Goal: Task Accomplishment & Management: Complete application form

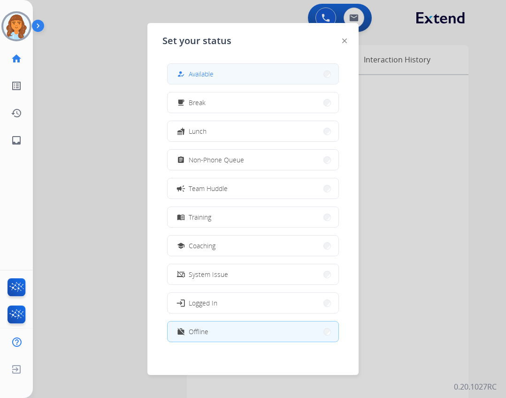
click at [216, 70] on button "how_to_reg Available" at bounding box center [252, 74] width 171 height 20
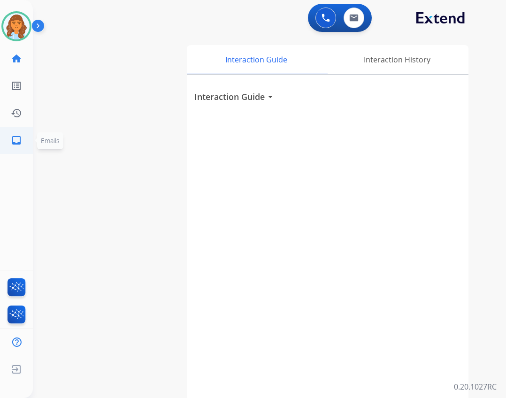
click at [22, 149] on link "inbox Emails" at bounding box center [16, 140] width 26 height 26
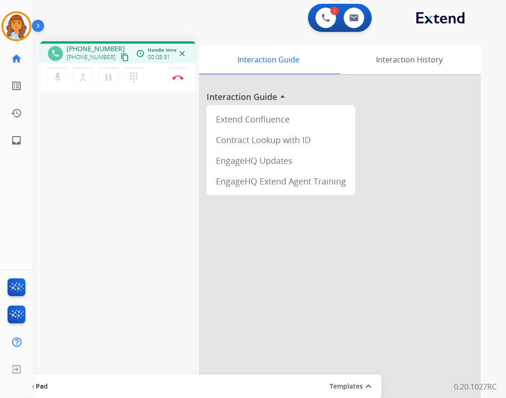
click at [168, 84] on div "mic Mute merge_type Bridge pause Hold dialpad Dialpad Disconnect" at bounding box center [117, 77] width 155 height 28
click at [188, 76] on div "mic Mute merge_type Bridge pause Hold dialpad Dialpad Disconnect" at bounding box center [117, 77] width 155 height 28
click at [187, 76] on button "Disconnect" at bounding box center [178, 78] width 20 height 20
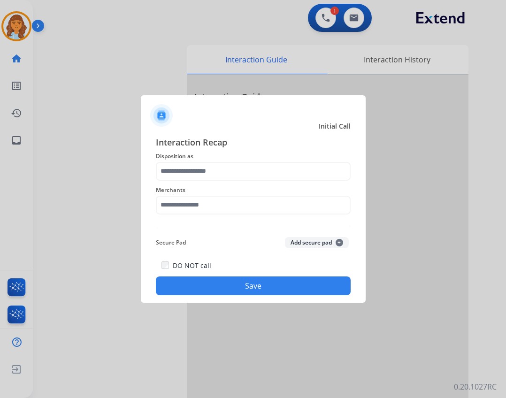
click at [178, 195] on span "Merchants" at bounding box center [253, 189] width 195 height 11
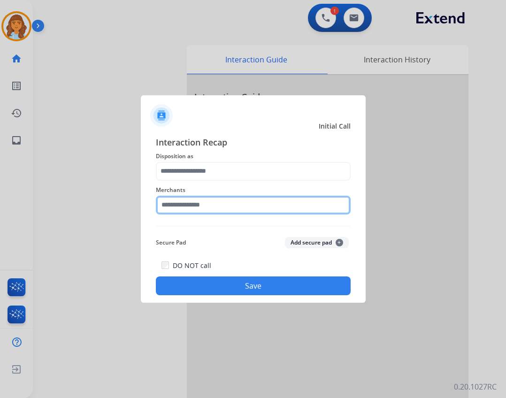
click at [168, 215] on div "Merchants" at bounding box center [253, 200] width 195 height 38
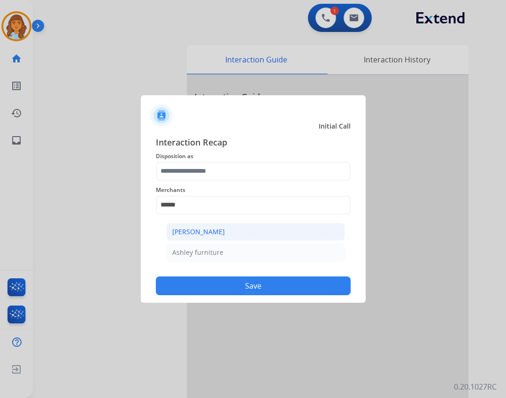
click at [222, 229] on div "[PERSON_NAME]" at bounding box center [198, 231] width 53 height 9
type input "**********"
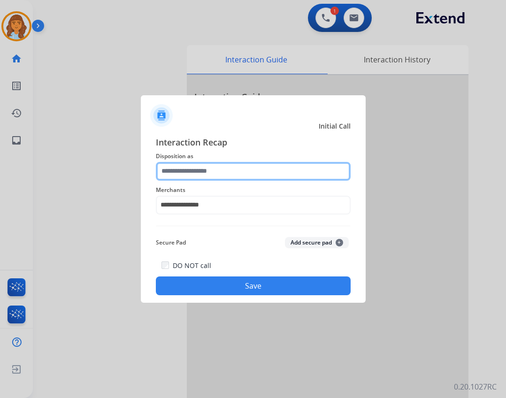
click at [205, 170] on input "text" at bounding box center [253, 171] width 195 height 19
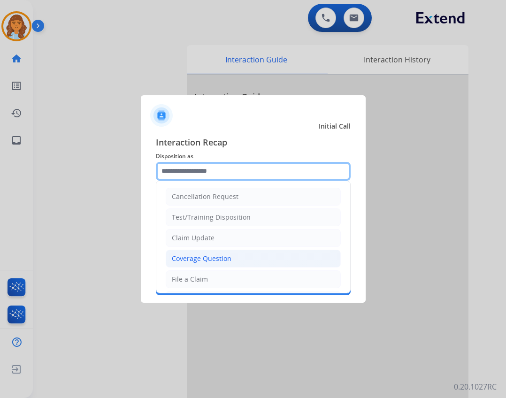
scroll to position [47, 0]
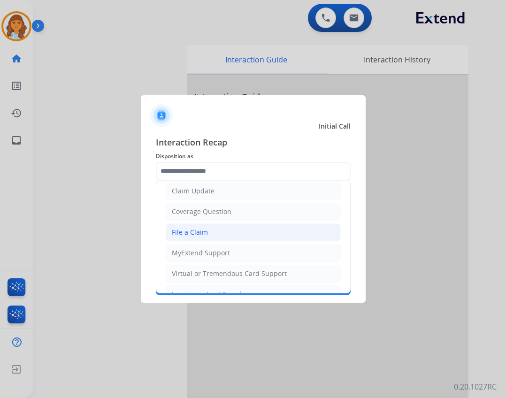
click at [218, 229] on li "File a Claim" at bounding box center [253, 232] width 175 height 18
type input "**********"
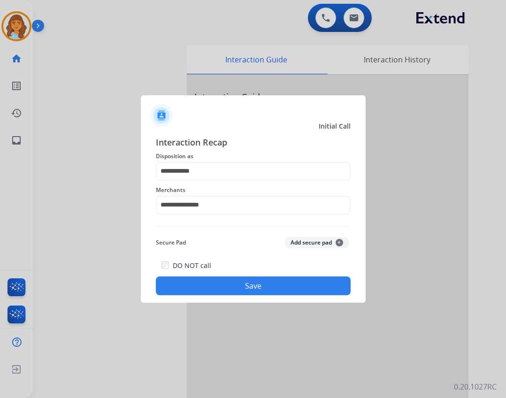
click at [228, 283] on button "Save" at bounding box center [253, 285] width 195 height 19
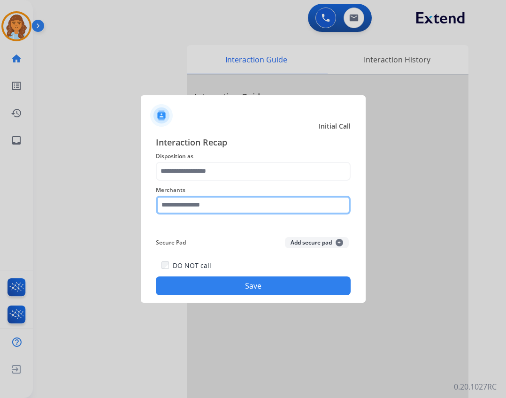
click at [201, 199] on input "text" at bounding box center [253, 205] width 195 height 19
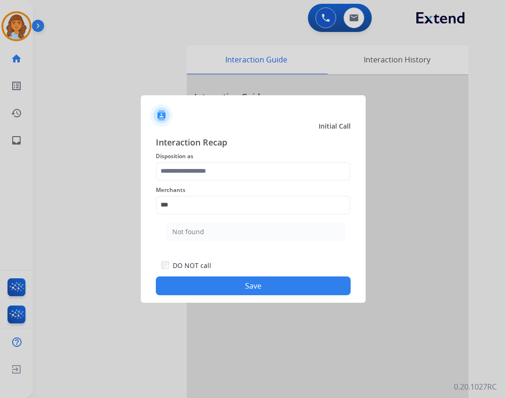
drag, startPoint x: 240, startPoint y: 239, endPoint x: 230, endPoint y: 219, distance: 22.2
click at [240, 238] on li "Not found" at bounding box center [255, 232] width 179 height 18
type input "*********"
drag, startPoint x: 218, startPoint y: 182, endPoint x: 213, endPoint y: 177, distance: 7.0
click at [218, 182] on div "Merchants *********" at bounding box center [253, 200] width 195 height 38
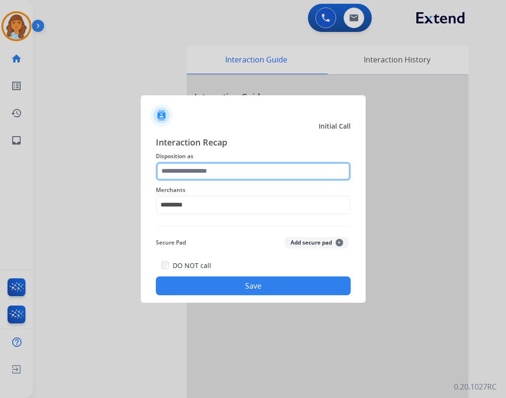
click at [212, 171] on input "text" at bounding box center [253, 171] width 195 height 19
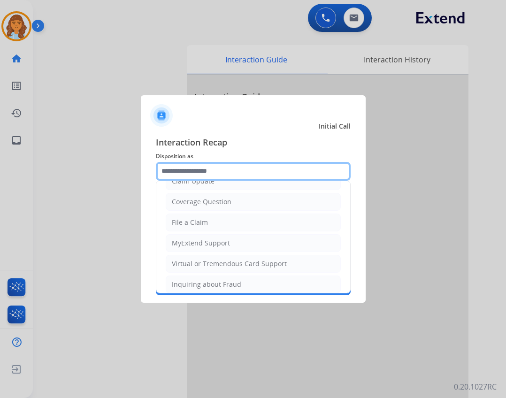
scroll to position [146, 0]
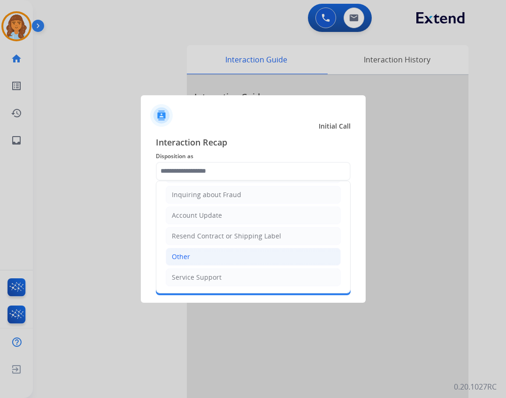
click at [226, 255] on li "Other" at bounding box center [253, 257] width 175 height 18
type input "*****"
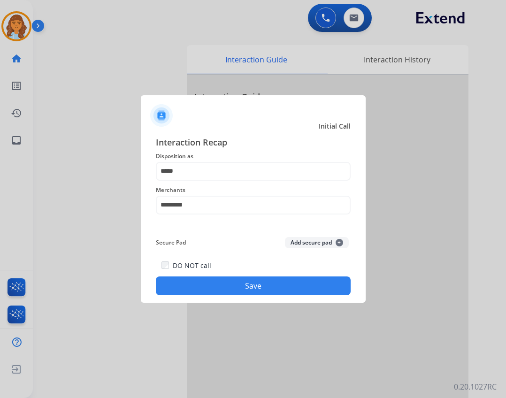
click at [236, 283] on button "Save" at bounding box center [253, 285] width 195 height 19
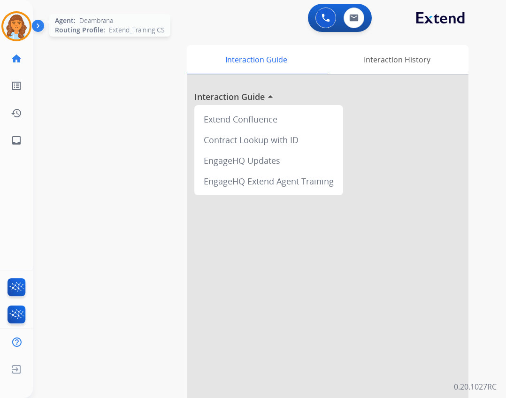
click at [28, 33] on img at bounding box center [16, 26] width 26 height 26
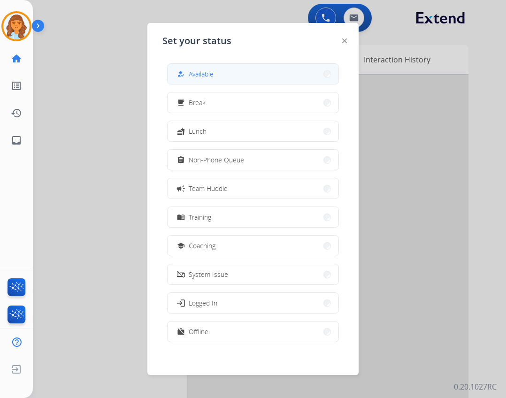
click at [220, 79] on button "how_to_reg Available" at bounding box center [252, 74] width 171 height 20
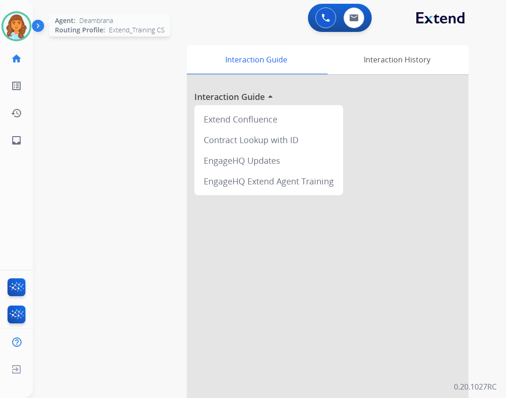
click at [9, 27] on img at bounding box center [16, 26] width 26 height 26
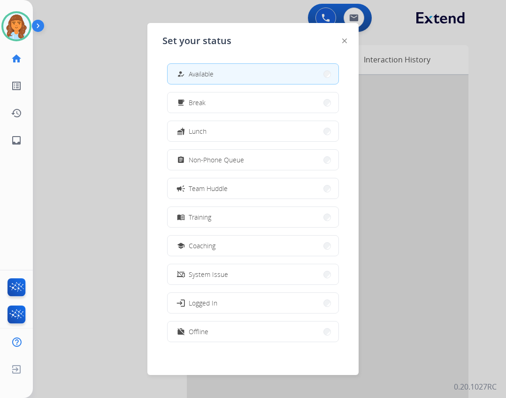
click at [203, 156] on span "Non-Phone Queue" at bounding box center [216, 160] width 55 height 10
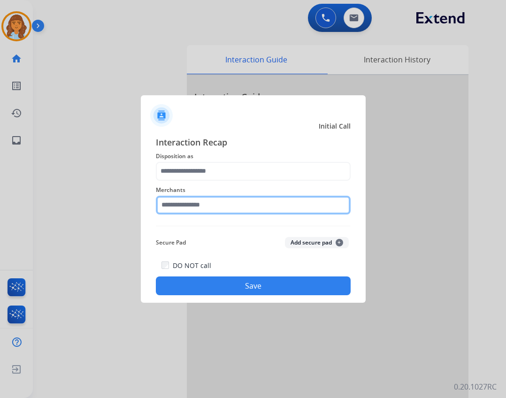
click at [279, 201] on input "text" at bounding box center [253, 205] width 195 height 19
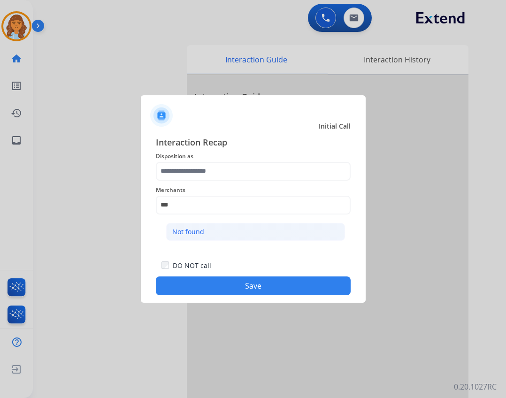
click at [272, 234] on li "Not found" at bounding box center [255, 232] width 179 height 18
type input "*********"
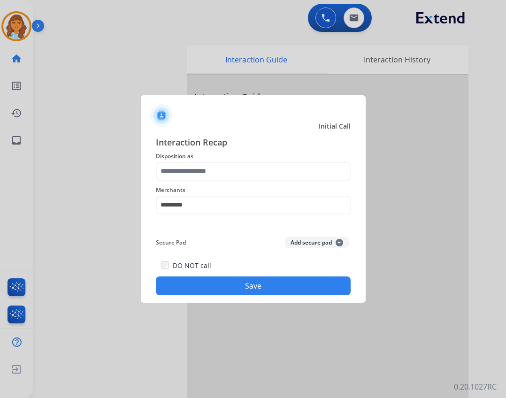
drag, startPoint x: 256, startPoint y: 155, endPoint x: 257, endPoint y: 171, distance: 15.5
click at [256, 156] on span "Disposition as" at bounding box center [253, 156] width 195 height 11
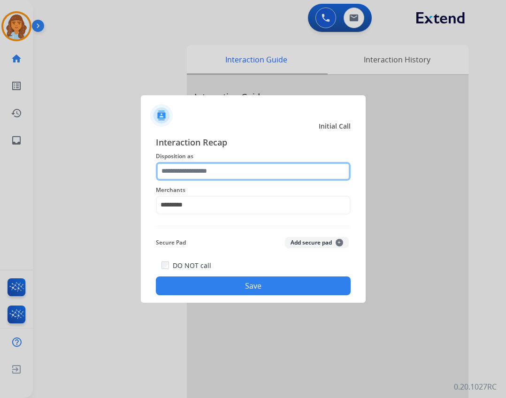
click at [258, 173] on input "text" at bounding box center [253, 171] width 195 height 19
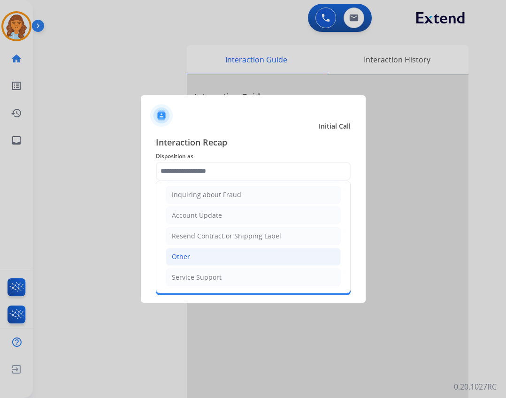
click at [213, 260] on li "Other" at bounding box center [253, 257] width 175 height 18
type input "*****"
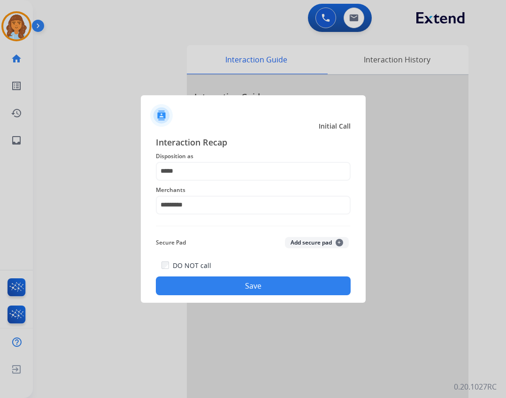
click at [221, 286] on button "Save" at bounding box center [253, 285] width 195 height 19
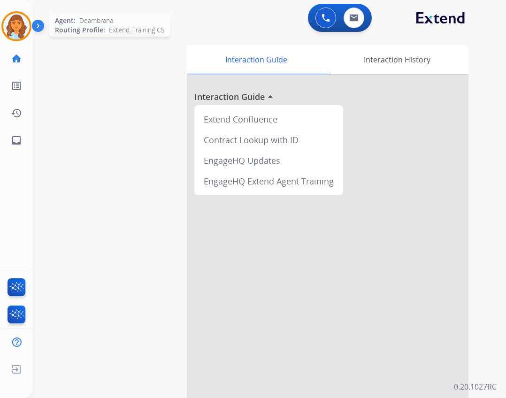
click at [30, 34] on div "Agent: Deambrana Routing Profile: Extend_Training CS" at bounding box center [16, 26] width 30 height 30
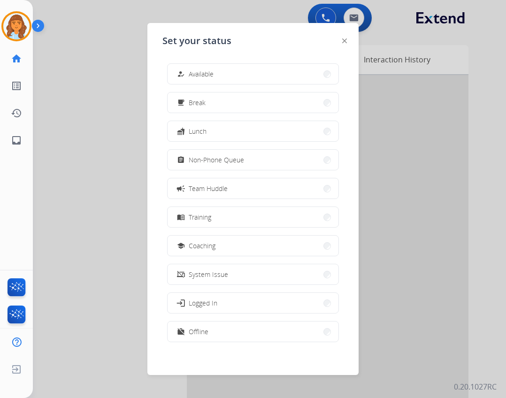
click at [179, 69] on div "how_to_reg" at bounding box center [182, 73] width 14 height 11
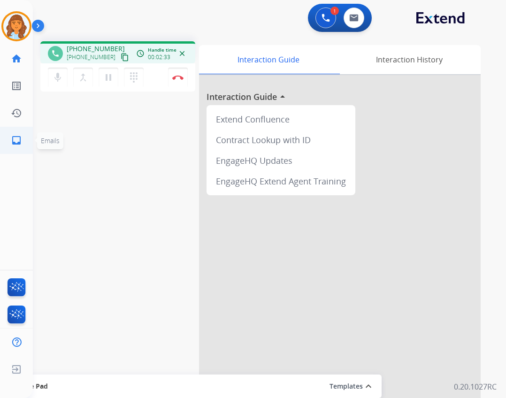
click at [19, 141] on mat-icon "inbox" at bounding box center [16, 140] width 11 height 11
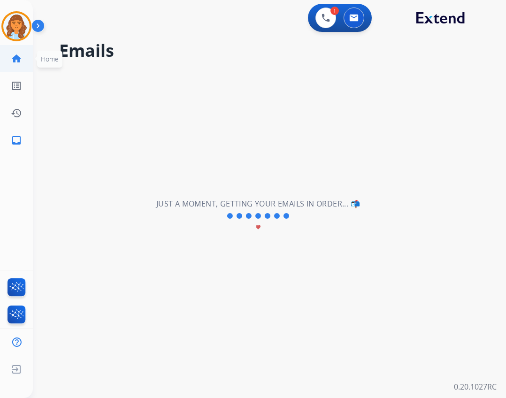
click at [24, 61] on link "home Home" at bounding box center [16, 59] width 26 height 26
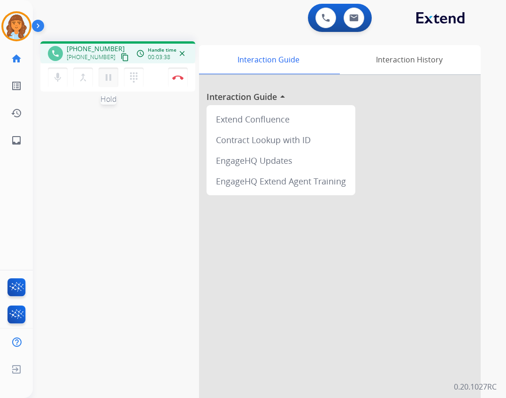
click at [108, 76] on mat-icon "pause" at bounding box center [108, 77] width 11 height 11
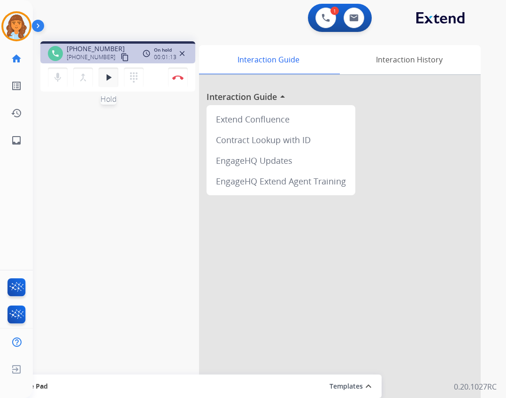
click at [109, 78] on mat-icon "play_arrow" at bounding box center [108, 77] width 11 height 11
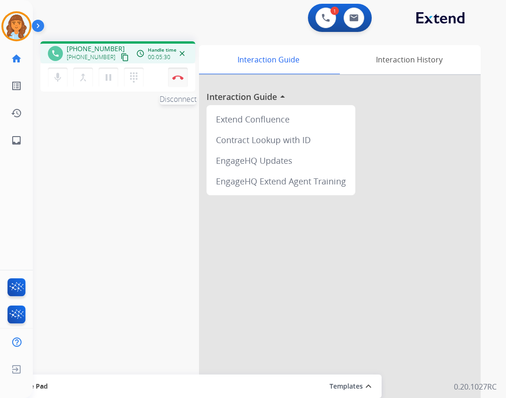
click at [182, 80] on button "Disconnect" at bounding box center [178, 78] width 20 height 20
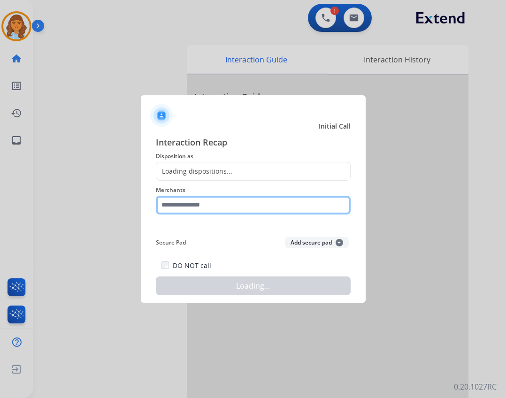
click at [221, 202] on input "text" at bounding box center [253, 205] width 195 height 19
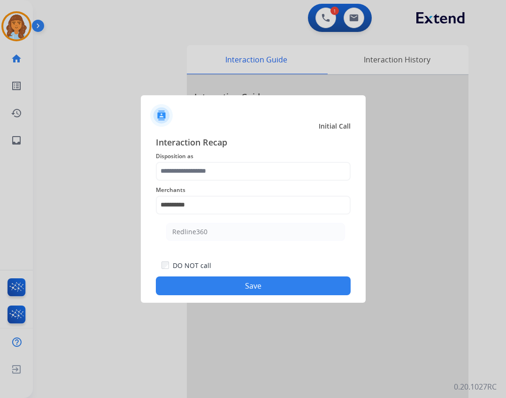
click at [170, 227] on li "Redline360" at bounding box center [255, 232] width 179 height 18
type input "**********"
click at [182, 160] on span "Disposition as" at bounding box center [253, 156] width 195 height 11
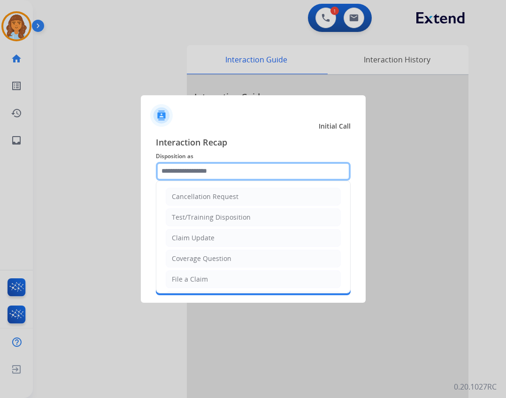
click at [177, 169] on input "text" at bounding box center [253, 171] width 195 height 19
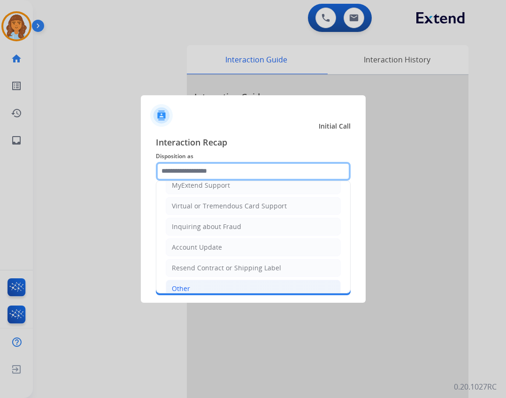
scroll to position [146, 0]
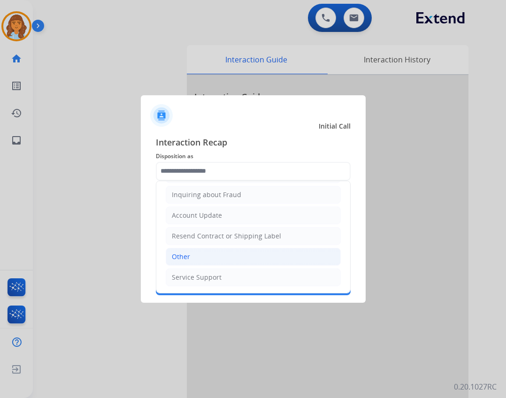
click at [242, 260] on li "Other" at bounding box center [253, 257] width 175 height 18
type input "*****"
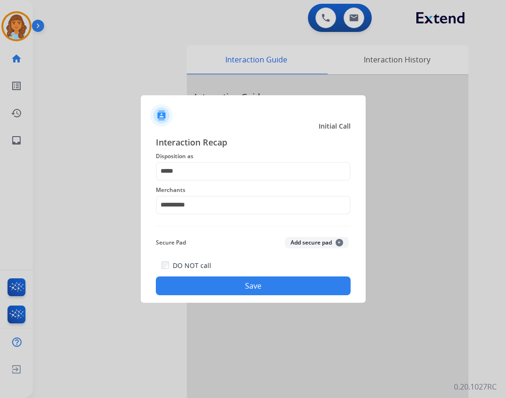
click at [244, 288] on button "Save" at bounding box center [253, 285] width 195 height 19
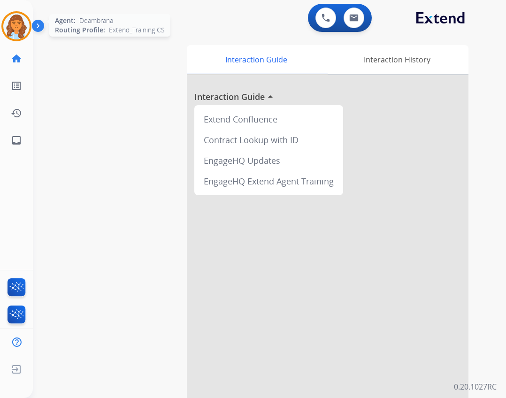
click at [27, 30] on img at bounding box center [16, 26] width 26 height 26
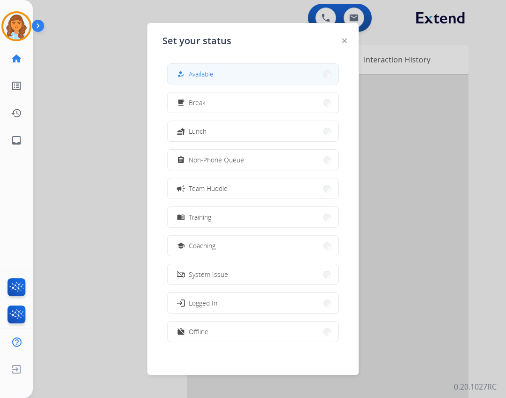
click at [207, 75] on span "Available" at bounding box center [201, 74] width 25 height 10
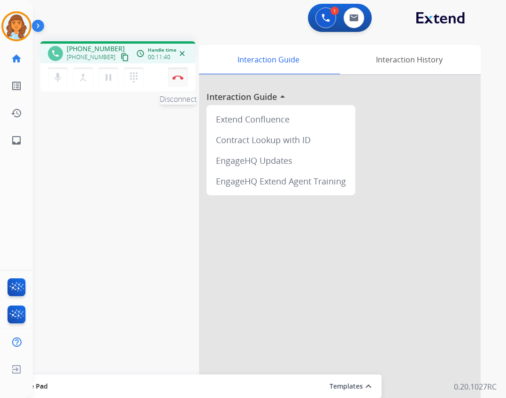
click at [174, 76] on img at bounding box center [177, 77] width 11 height 5
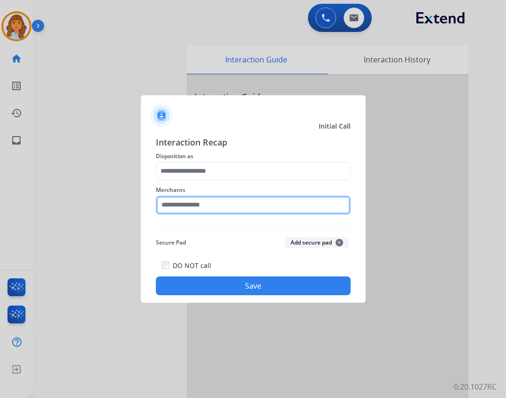
click at [175, 211] on input "text" at bounding box center [253, 205] width 195 height 19
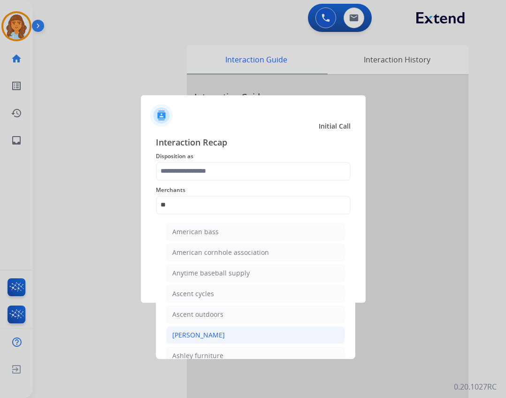
click at [229, 336] on li "[PERSON_NAME]" at bounding box center [255, 335] width 179 height 18
type input "**********"
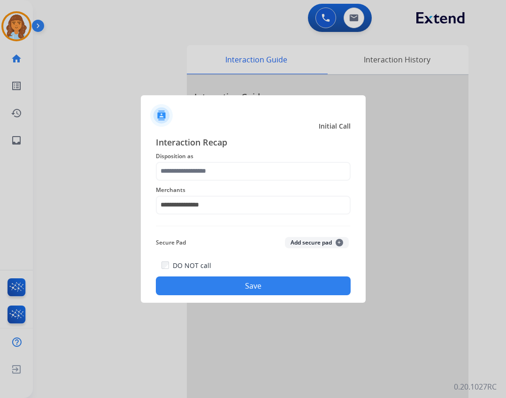
click at [201, 187] on span "Merchants" at bounding box center [253, 189] width 195 height 11
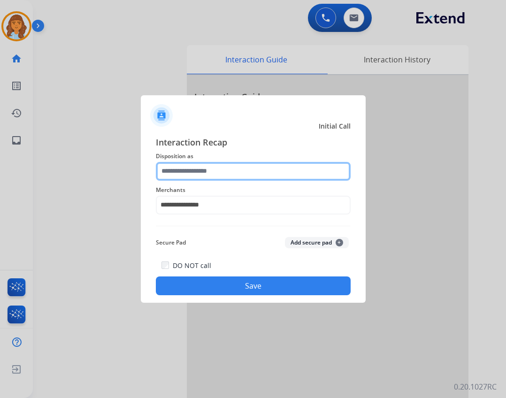
click at [199, 180] on div at bounding box center [253, 171] width 195 height 19
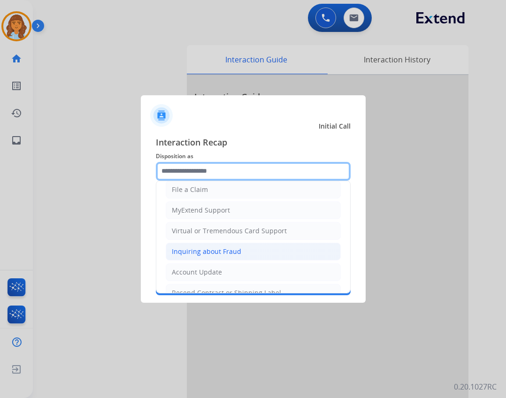
scroll to position [0, 0]
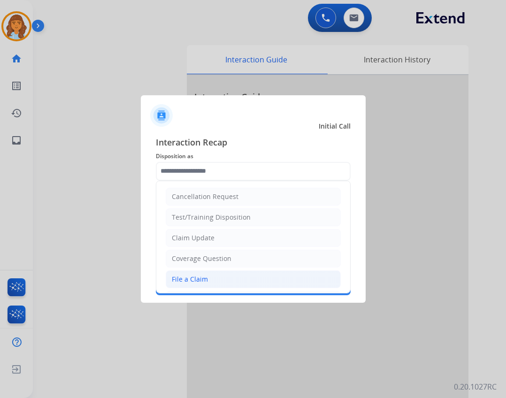
click at [206, 274] on li "File a Claim" at bounding box center [253, 279] width 175 height 18
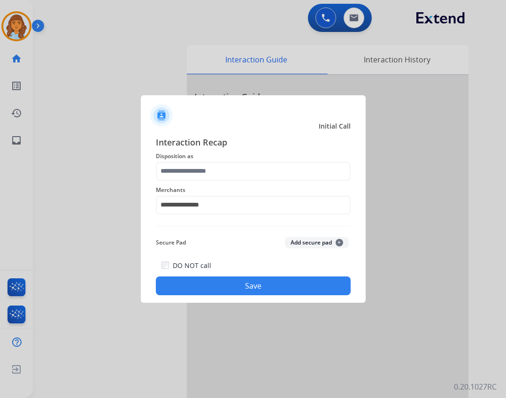
type input "**********"
click at [221, 285] on button "Save" at bounding box center [253, 285] width 195 height 19
